Goal: Task Accomplishment & Management: Manage account settings

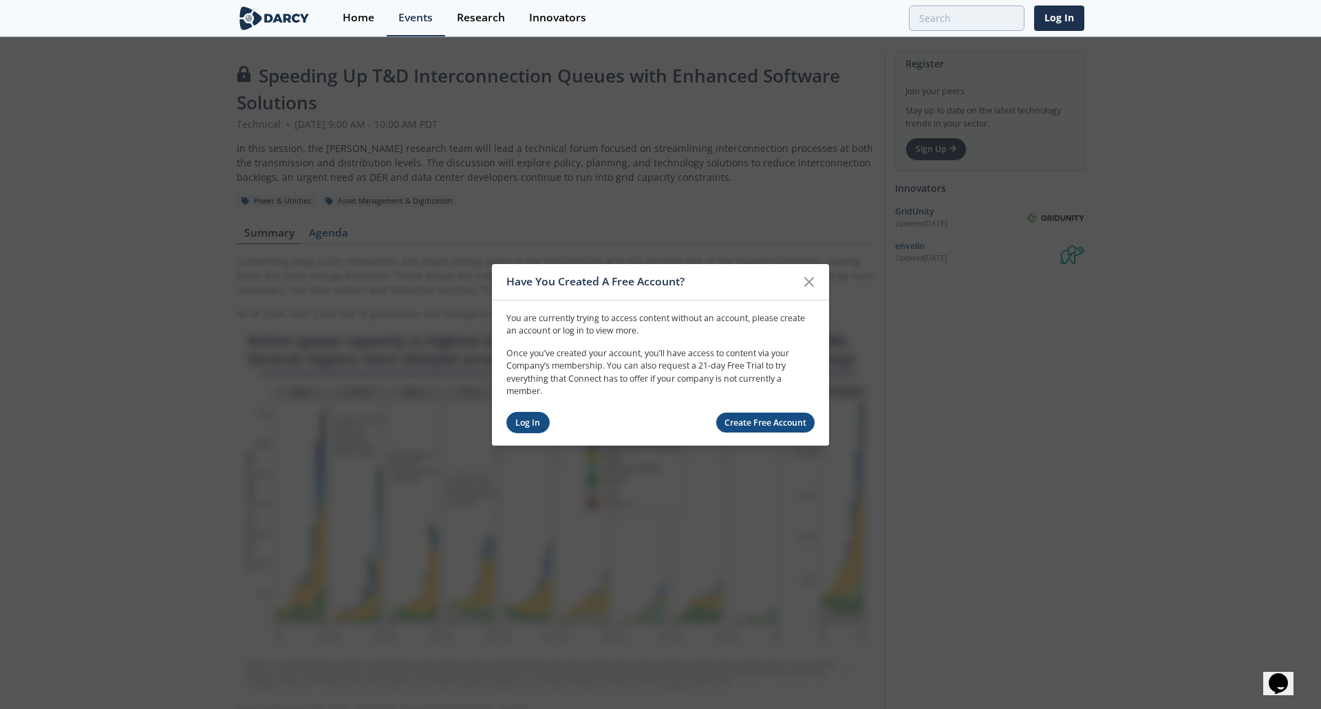
click at [523, 423] on link "Log In" at bounding box center [527, 422] width 43 height 21
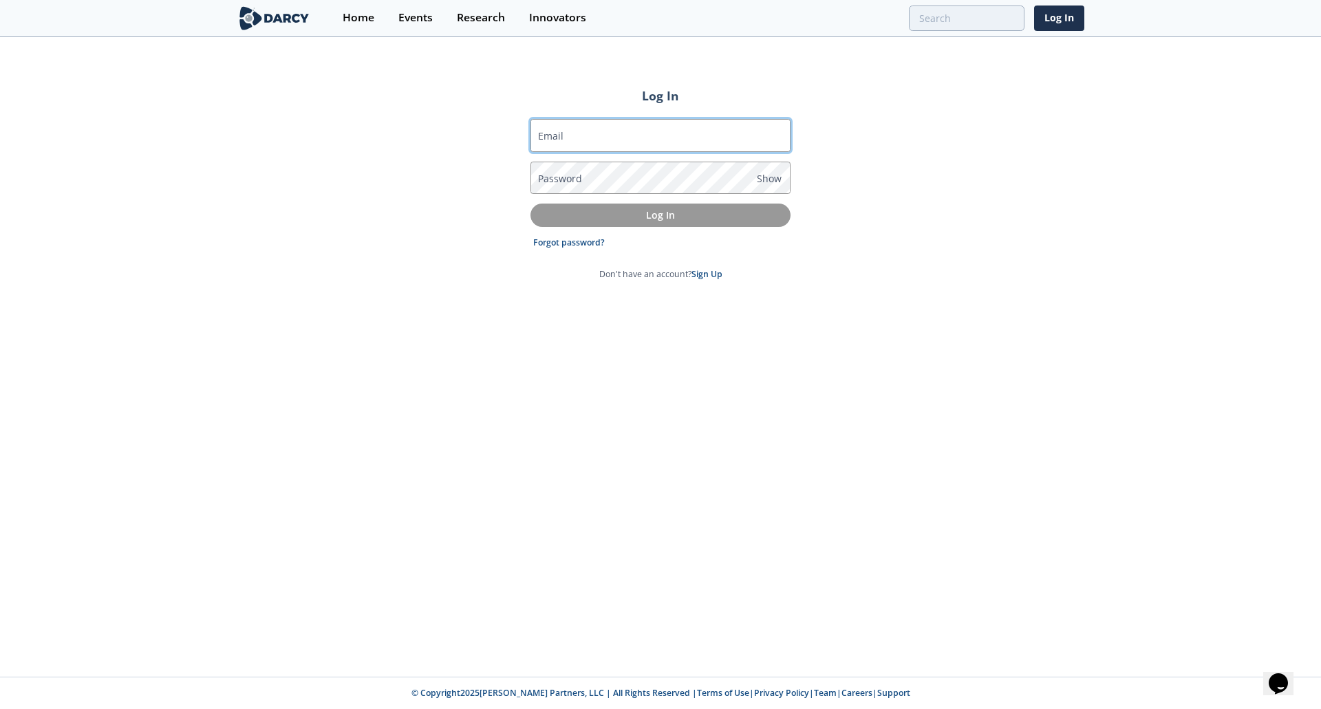
click at [579, 138] on input "Email" at bounding box center [660, 135] width 260 height 33
type input "[EMAIL_ADDRESS][DOMAIN_NAME]"
click at [573, 242] on link "Forgot password?" at bounding box center [569, 243] width 72 height 12
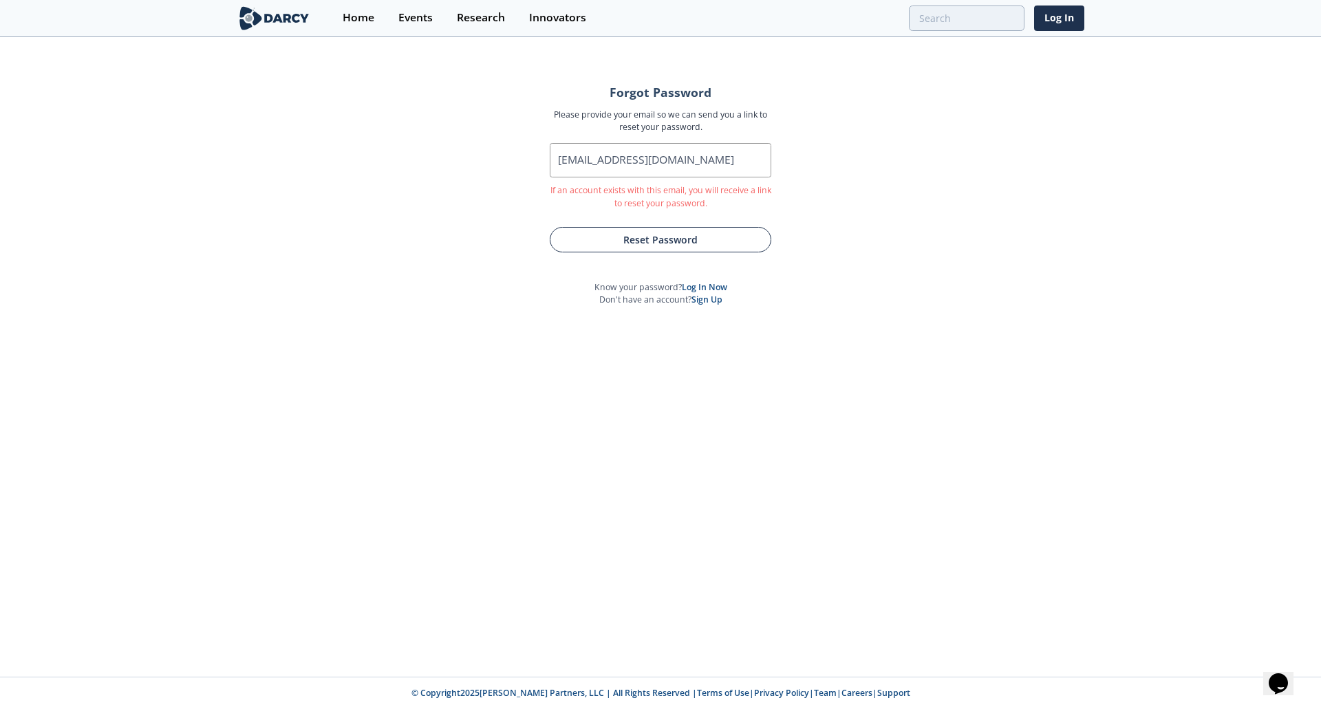
click at [668, 236] on button "Reset Password" at bounding box center [661, 239] width 222 height 25
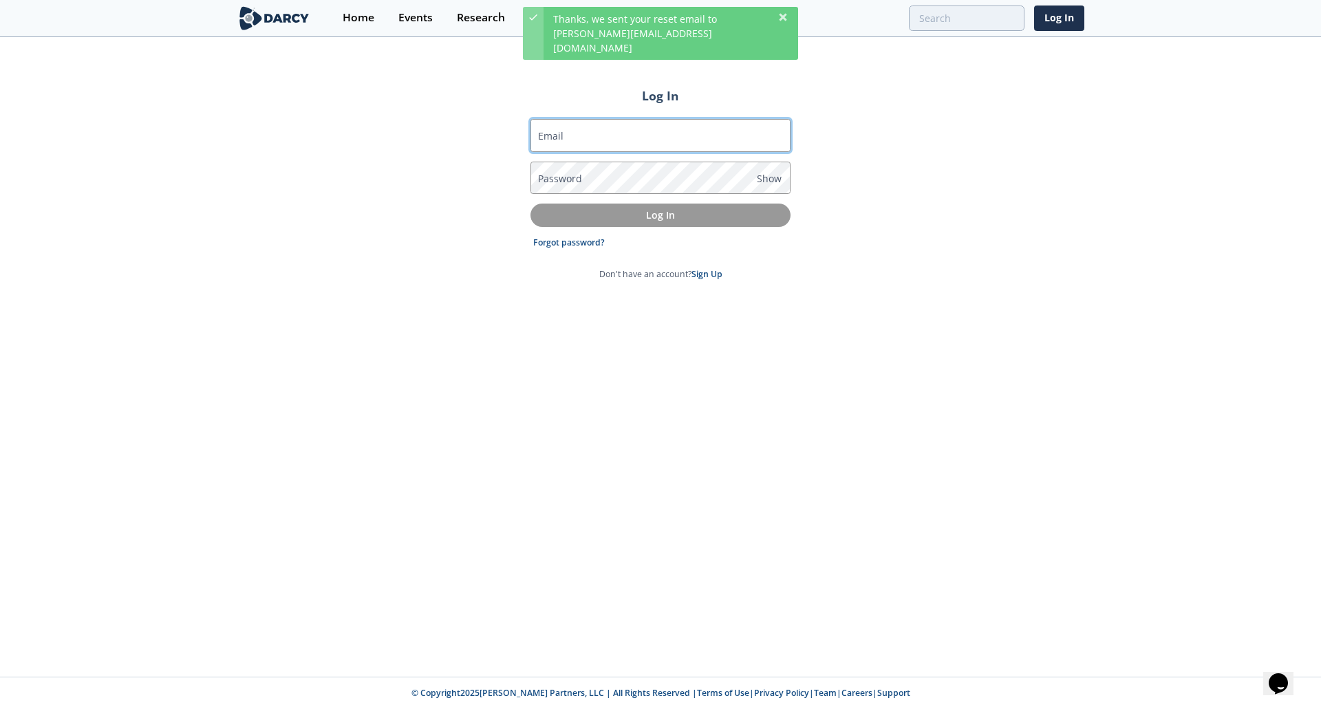
click at [572, 132] on input "Email" at bounding box center [660, 135] width 260 height 33
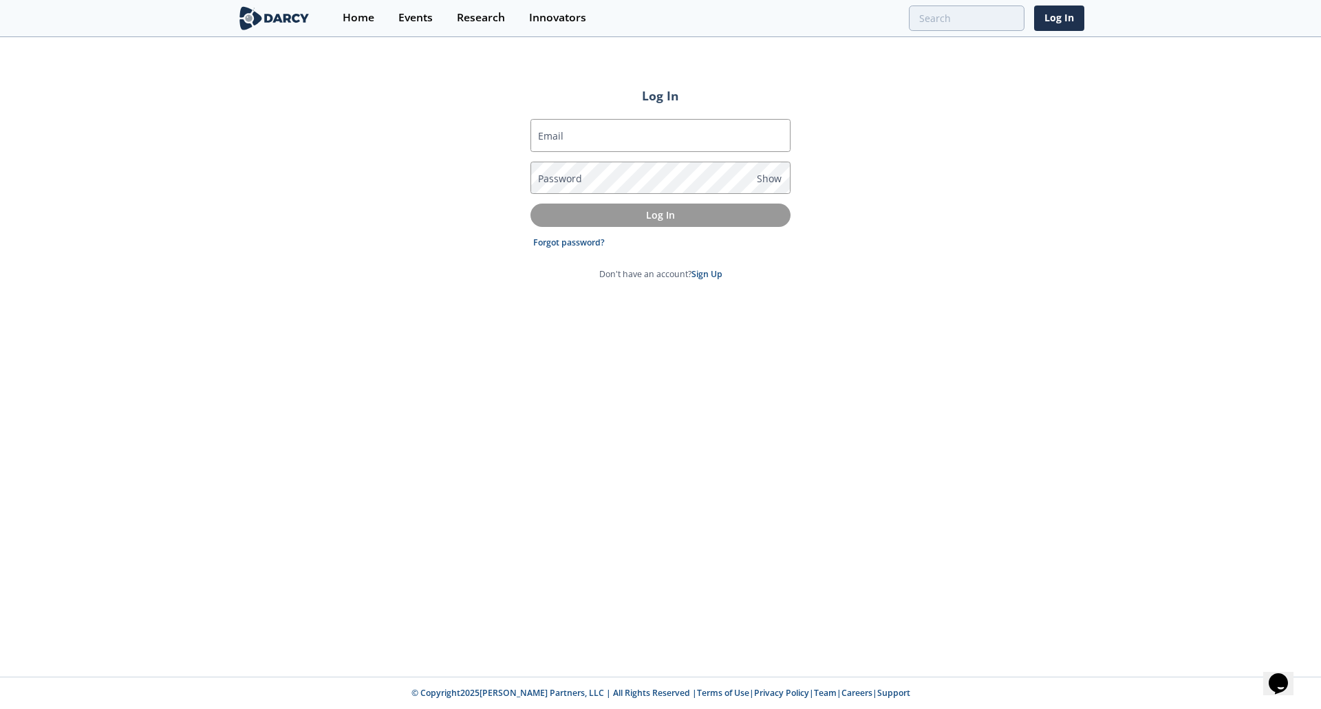
type input "[EMAIL_ADDRESS][DOMAIN_NAME]"
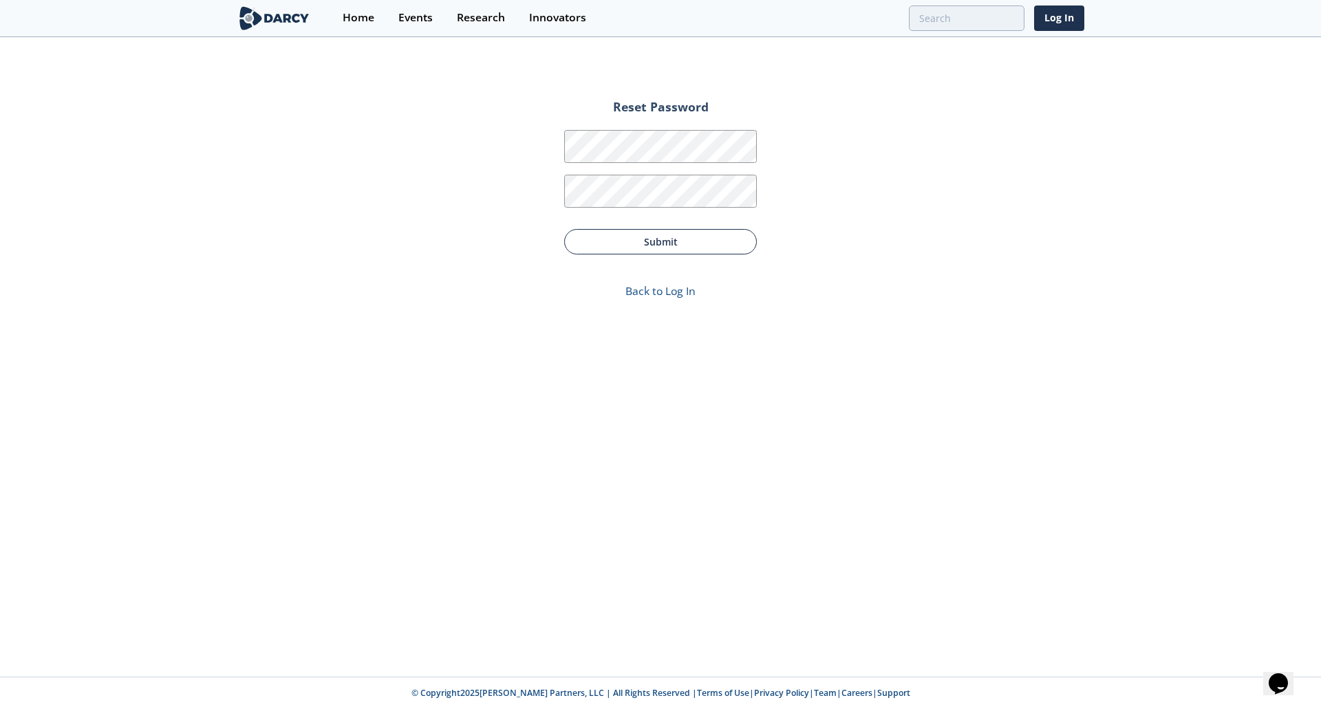
click at [654, 233] on button "Submit" at bounding box center [660, 241] width 193 height 25
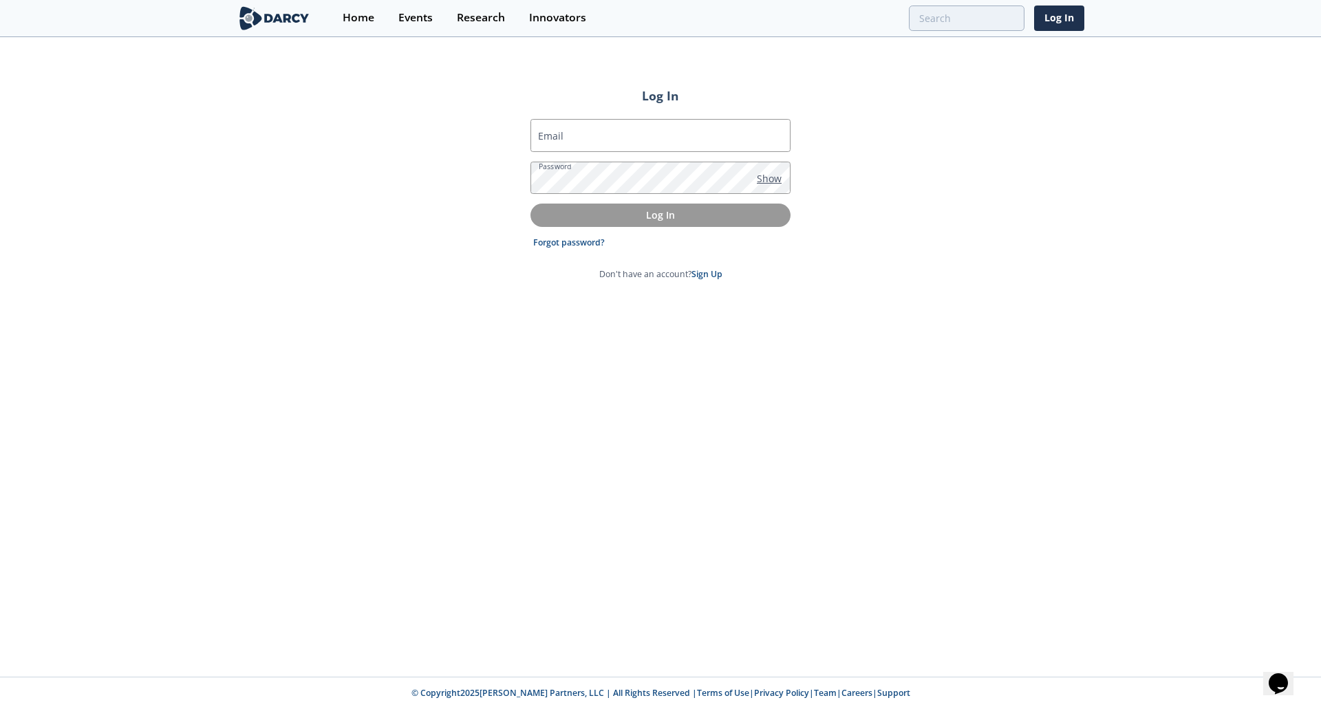
click at [769, 179] on span "Show" at bounding box center [769, 178] width 25 height 14
click at [581, 138] on input "Email" at bounding box center [660, 135] width 260 height 33
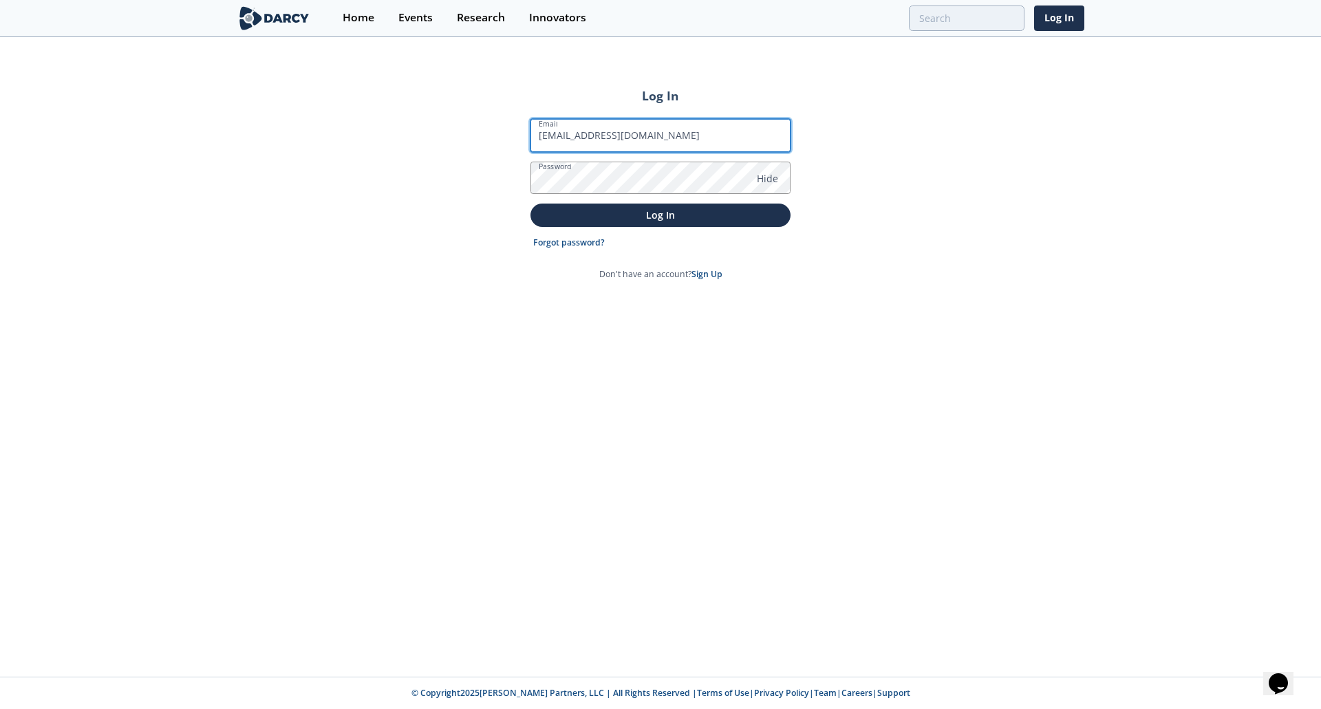
type input "[EMAIL_ADDRESS][DOMAIN_NAME]"
drag, startPoint x: 846, startPoint y: 239, endPoint x: 813, endPoint y: 232, distance: 33.9
click at [817, 233] on div "Log In Email alans@cleanpower.com Password Hide Log In Forgot password? Don't h…" at bounding box center [660, 358] width 1321 height 639
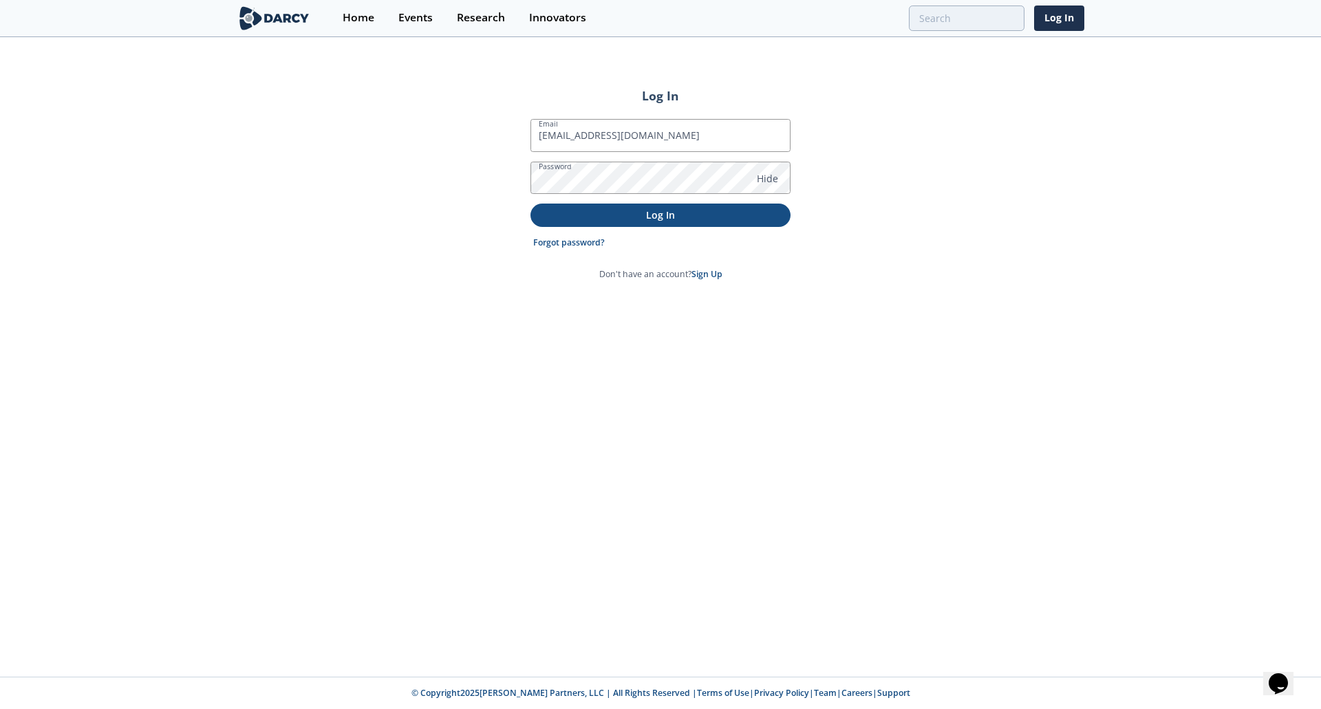
click at [638, 213] on p "Log In" at bounding box center [660, 215] width 241 height 14
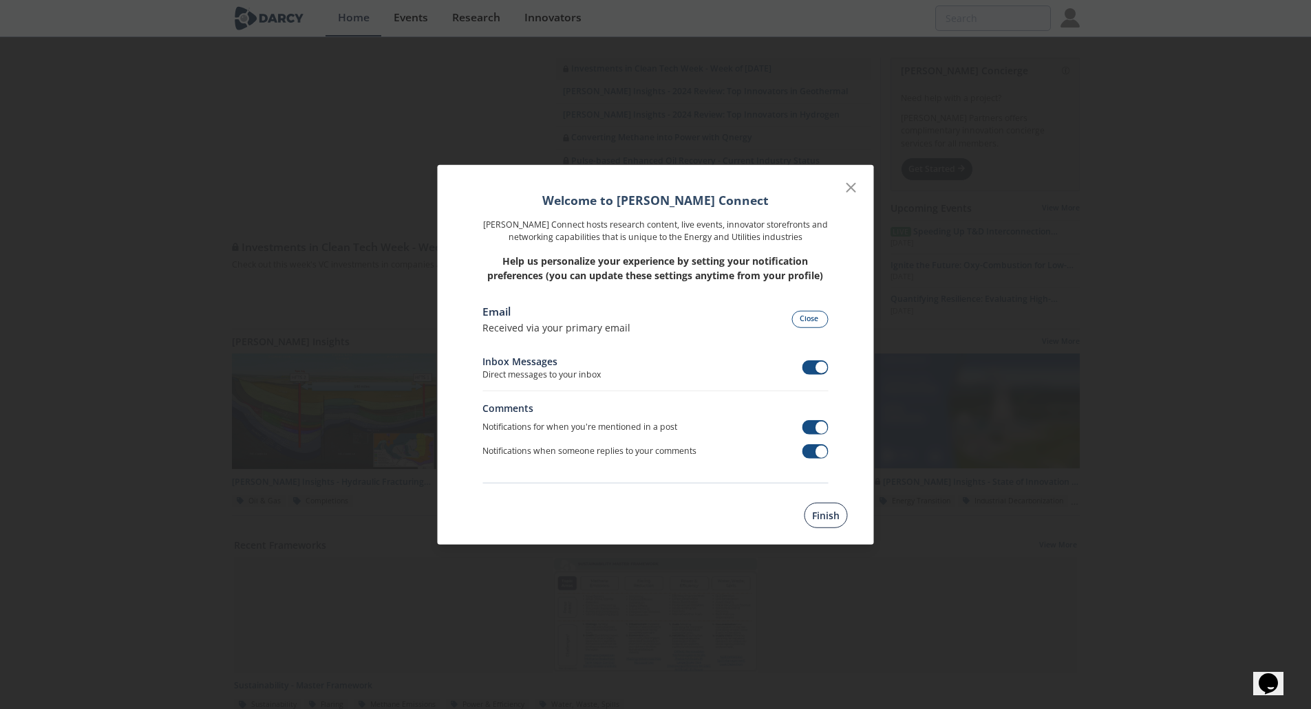
click at [822, 514] on button "Finish" at bounding box center [825, 515] width 43 height 25
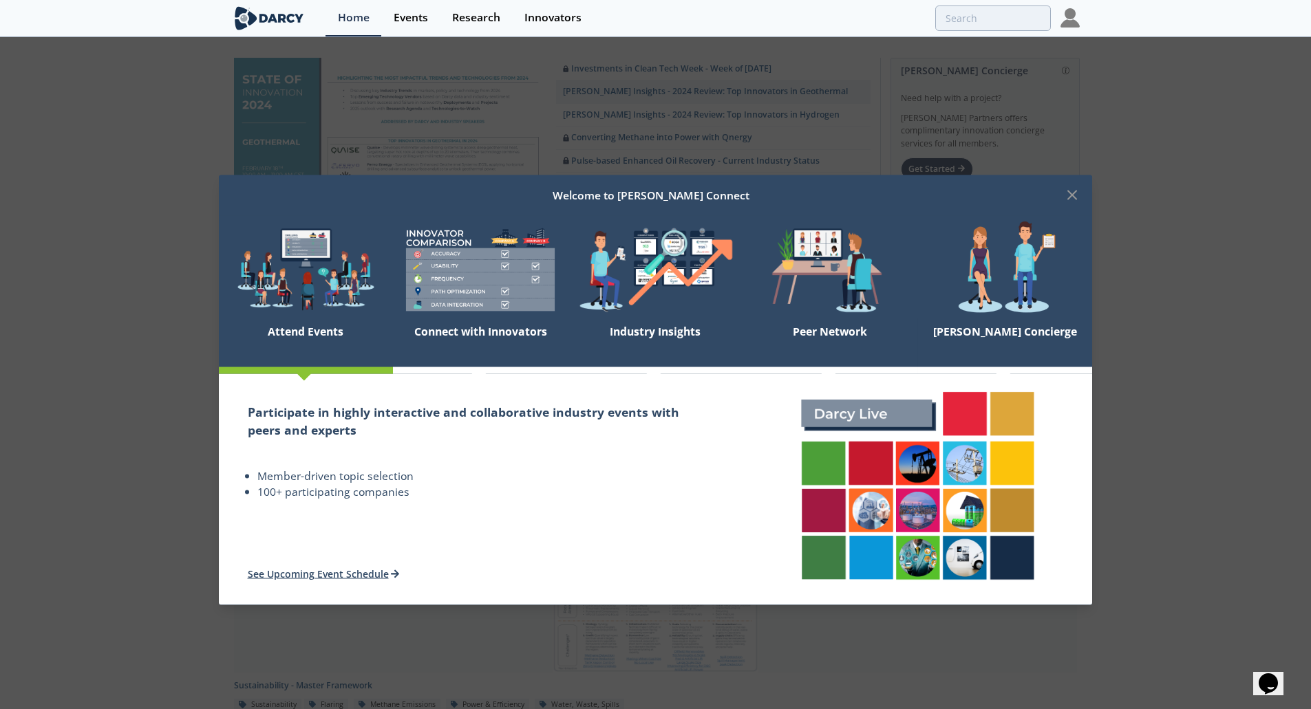
click at [1088, 535] on div at bounding box center [917, 489] width 350 height 231
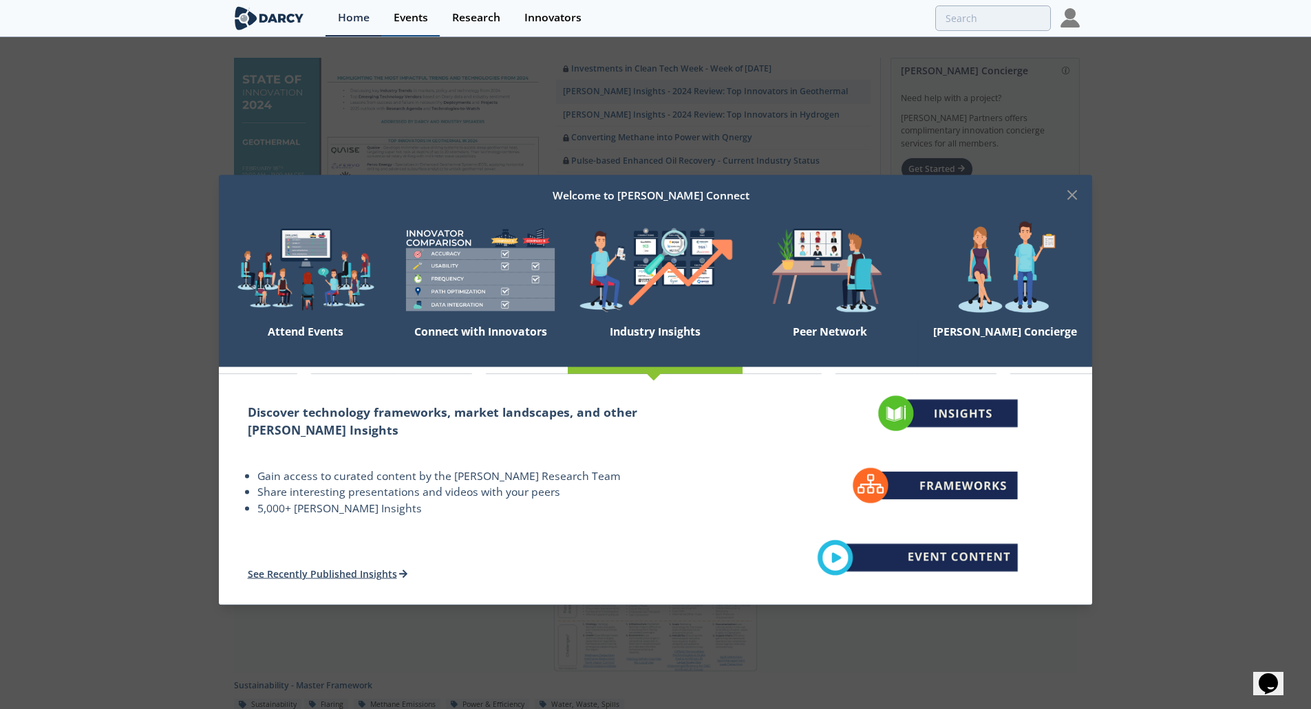
click at [409, 14] on div "Events" at bounding box center [411, 17] width 34 height 11
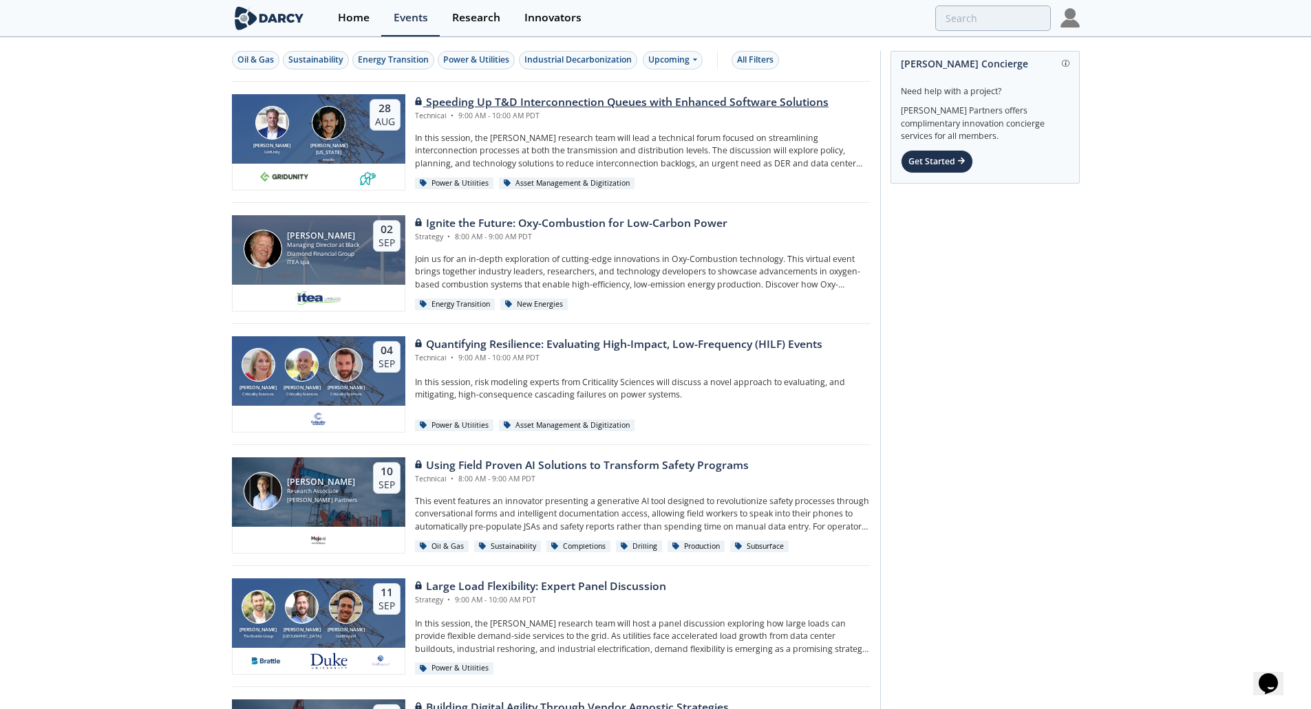
click at [495, 98] on div "Speeding Up T&D Interconnection Queues with Enhanced Software Solutions" at bounding box center [622, 102] width 414 height 17
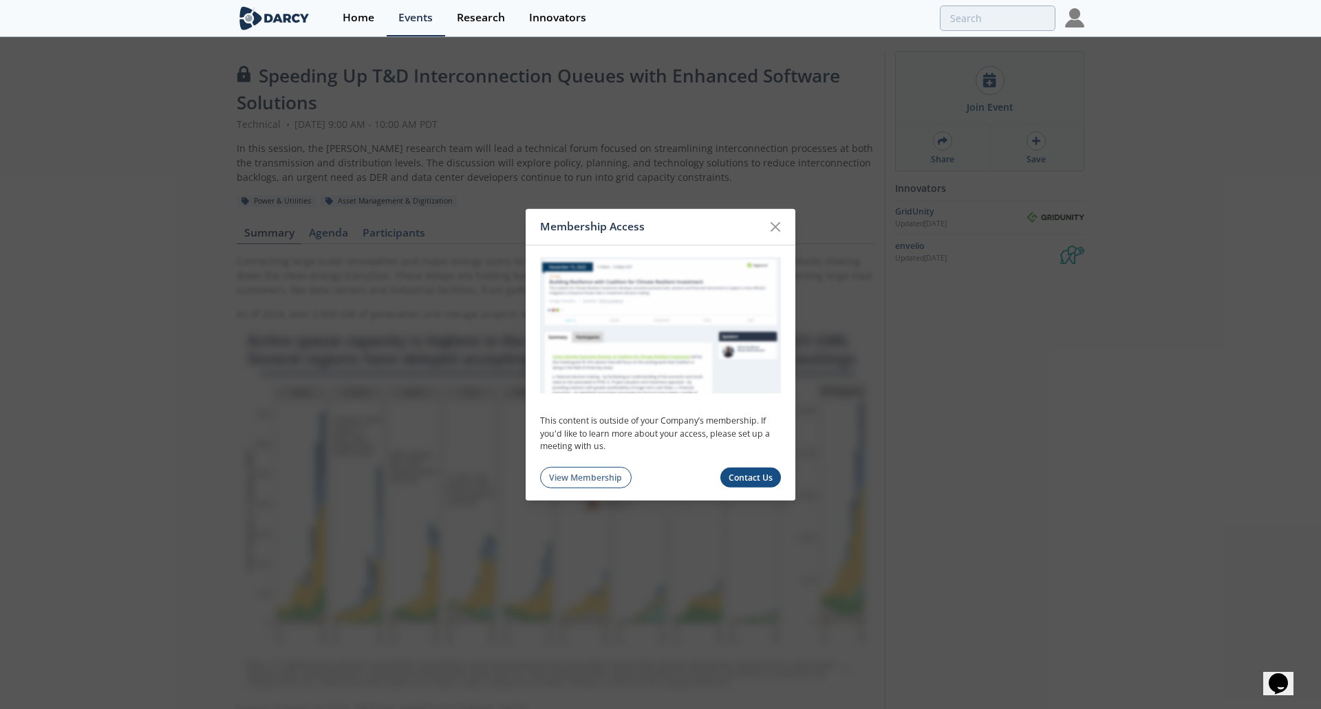
click at [951, 297] on div "Membership Access This content is outside of your Company’s membership. If you'…" at bounding box center [660, 354] width 1321 height 709
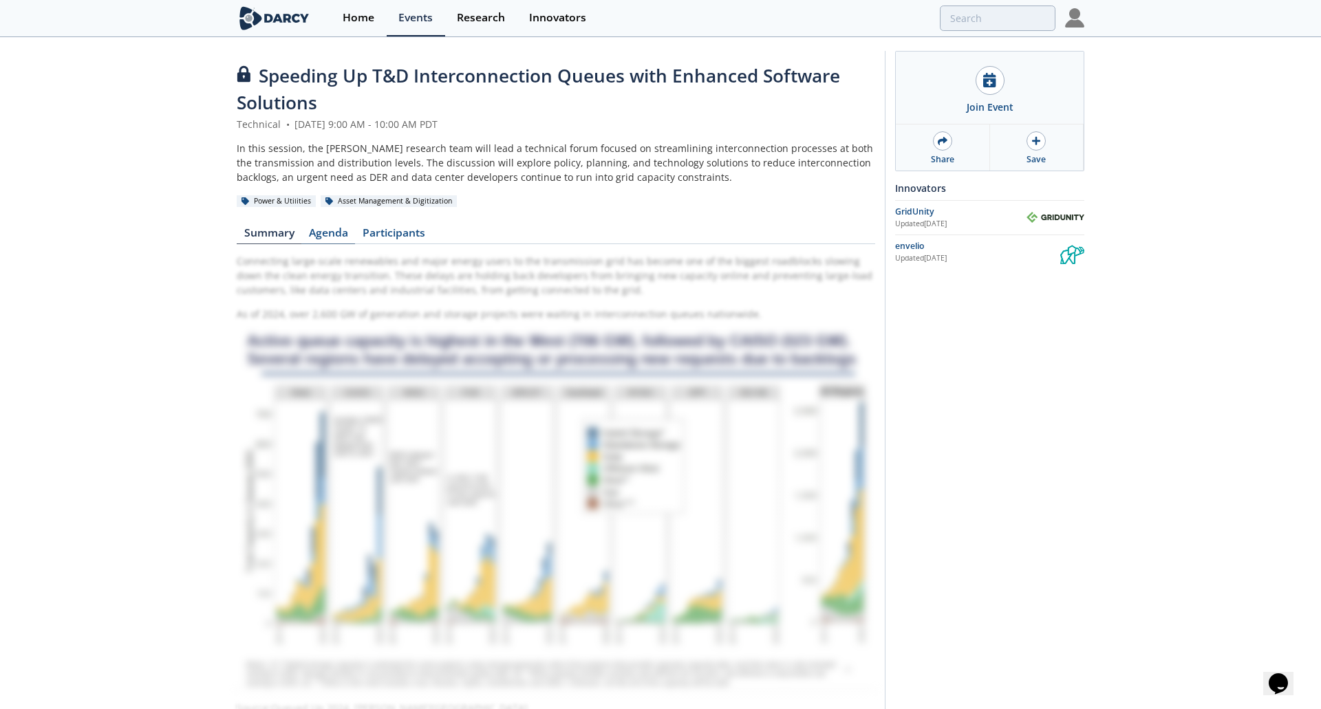
click at [334, 228] on link "Agenda" at bounding box center [328, 236] width 54 height 17
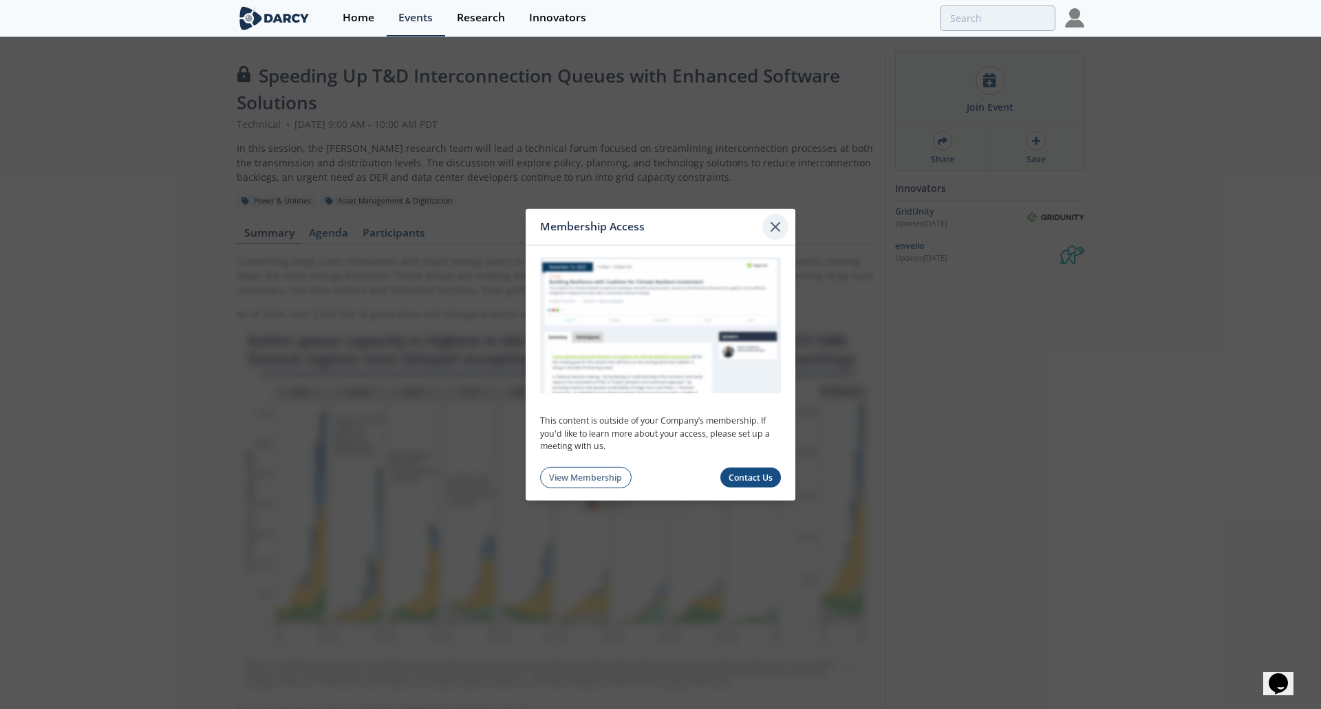
click at [773, 231] on icon at bounding box center [775, 226] width 17 height 17
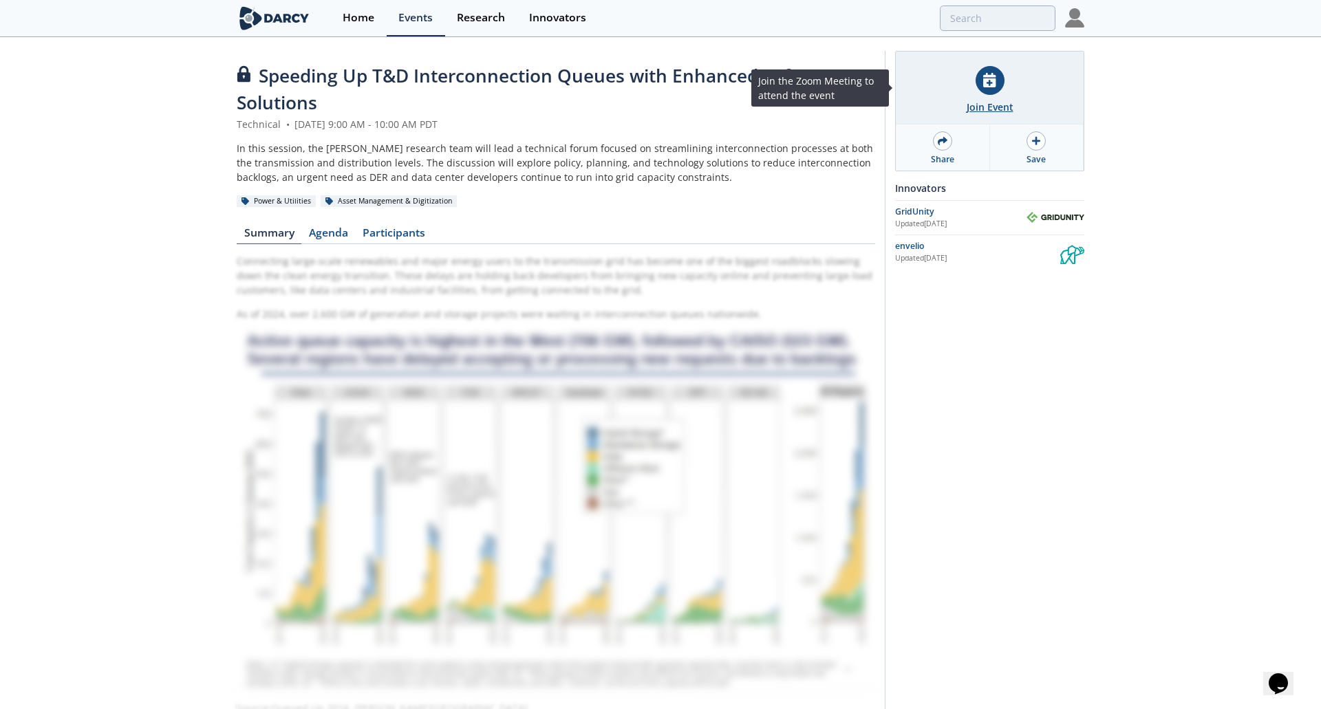
click at [987, 87] on div at bounding box center [990, 80] width 29 height 29
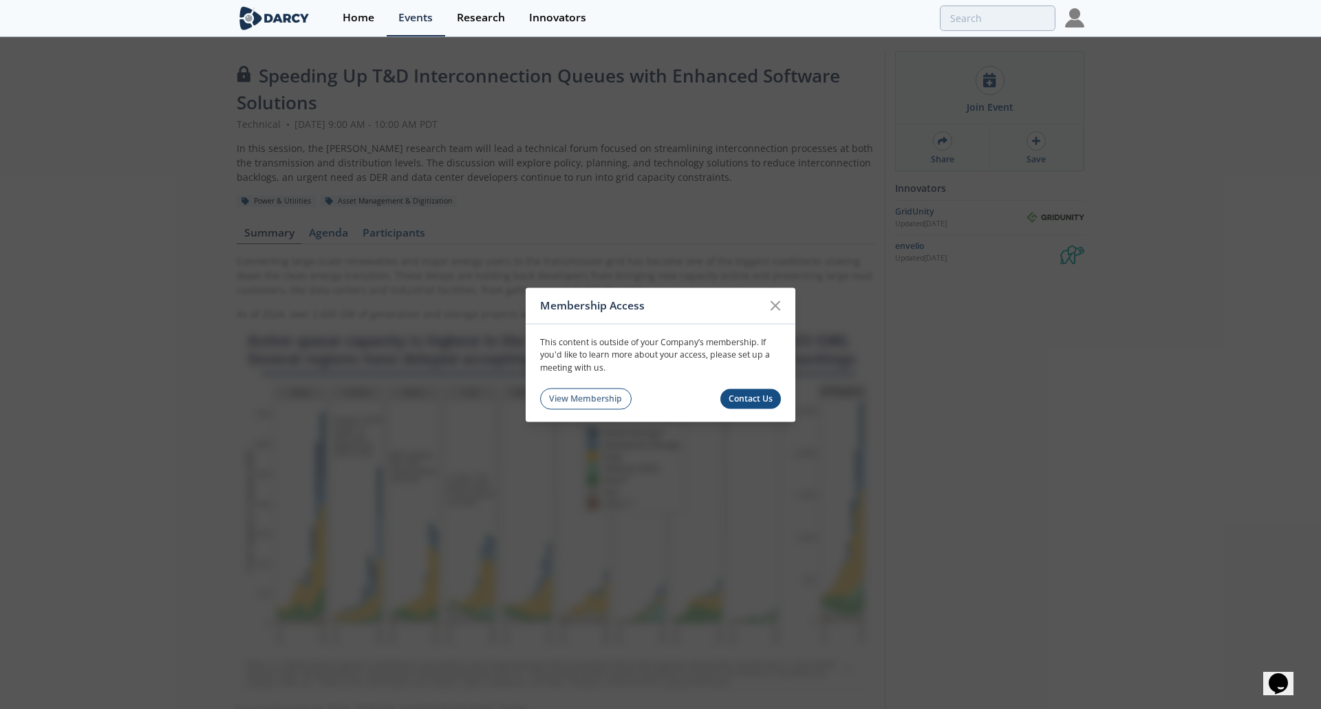
click at [1117, 212] on div "Membership Access This content is outside of your Company’s membership. If you'…" at bounding box center [660, 354] width 1321 height 709
